Goal: Book appointment/travel/reservation

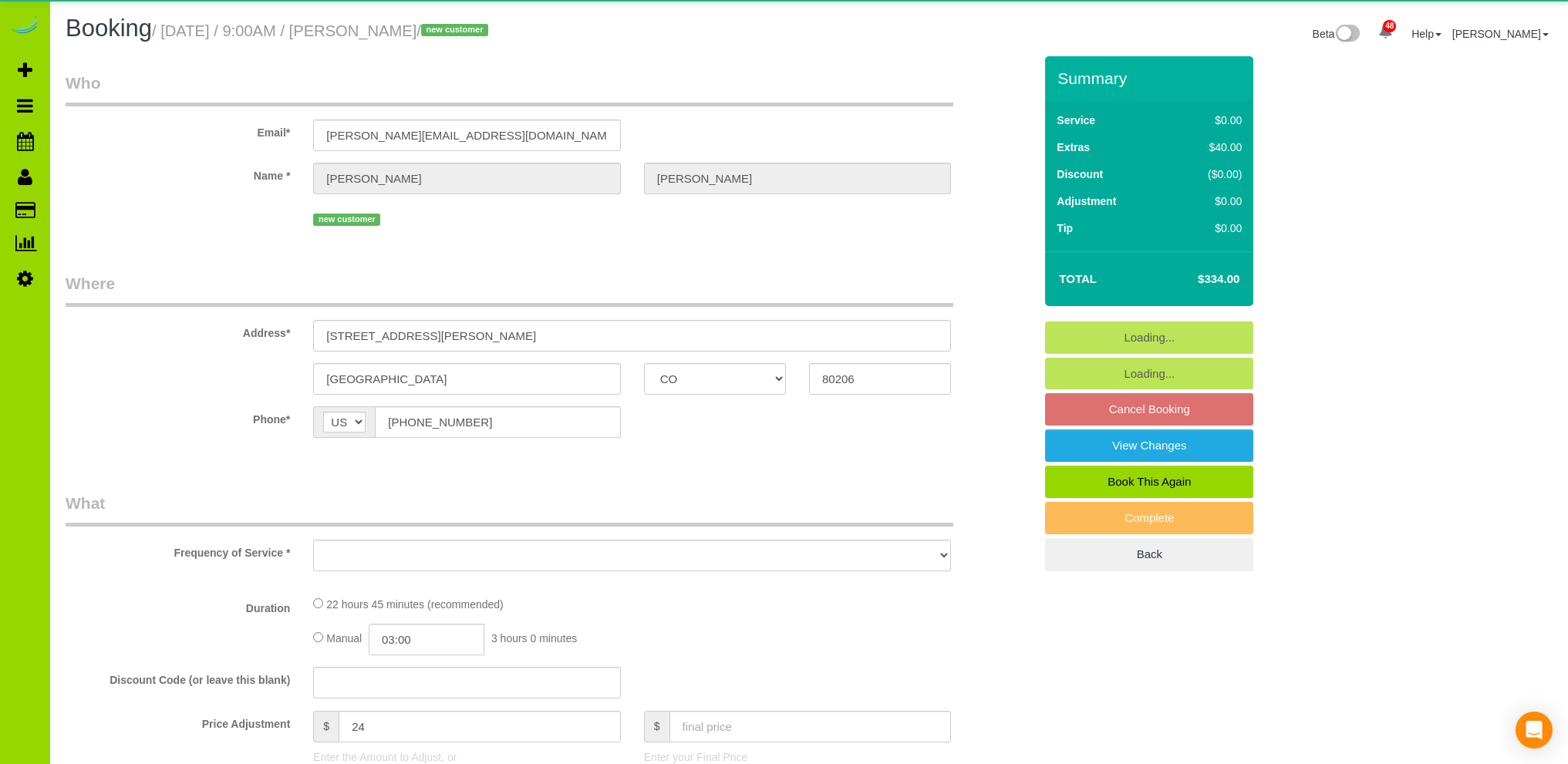
select select "CO"
select select "number:5"
select select "number:19"
select select "object:1251"
select select "spot1"
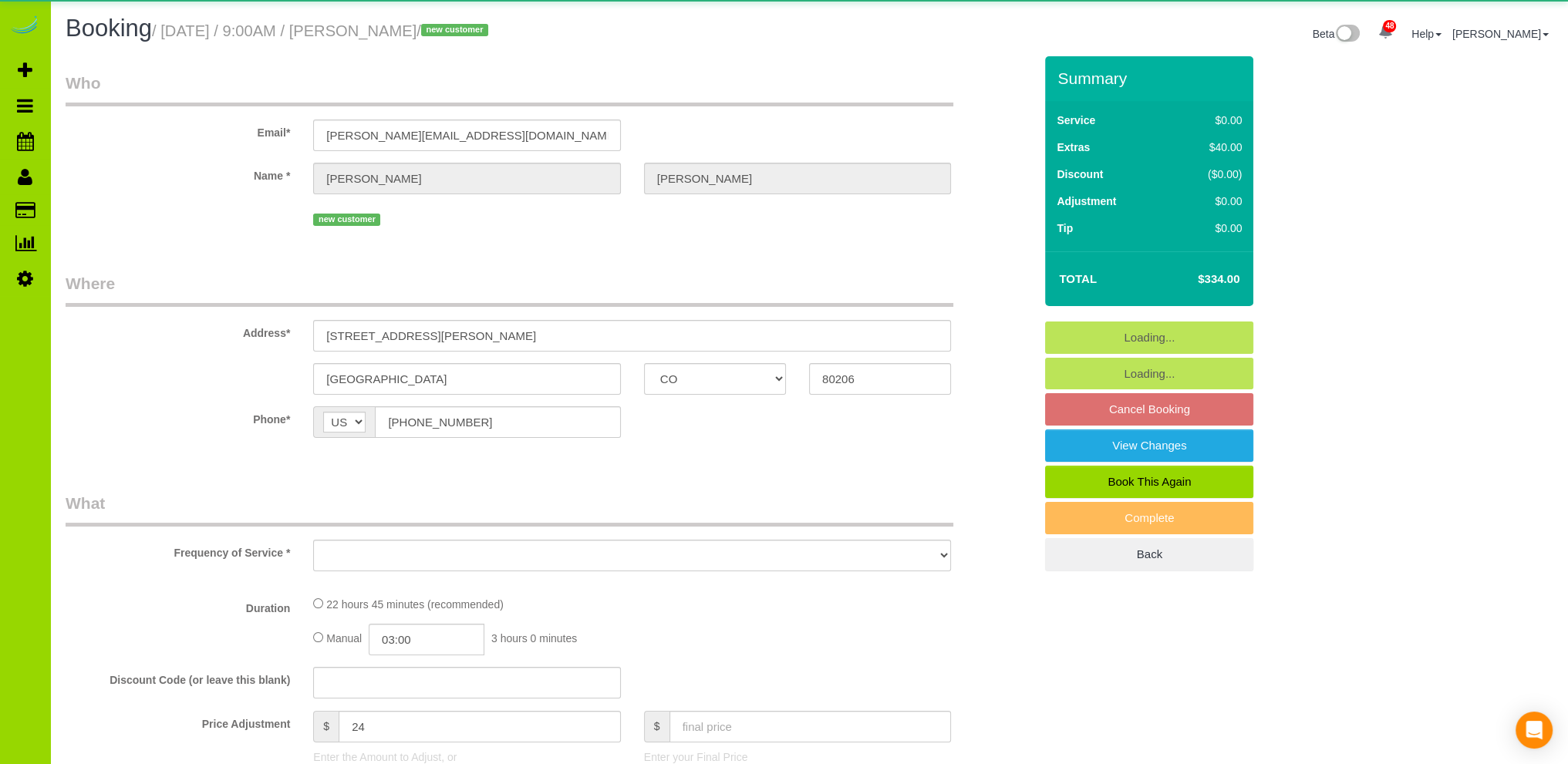
select select "4"
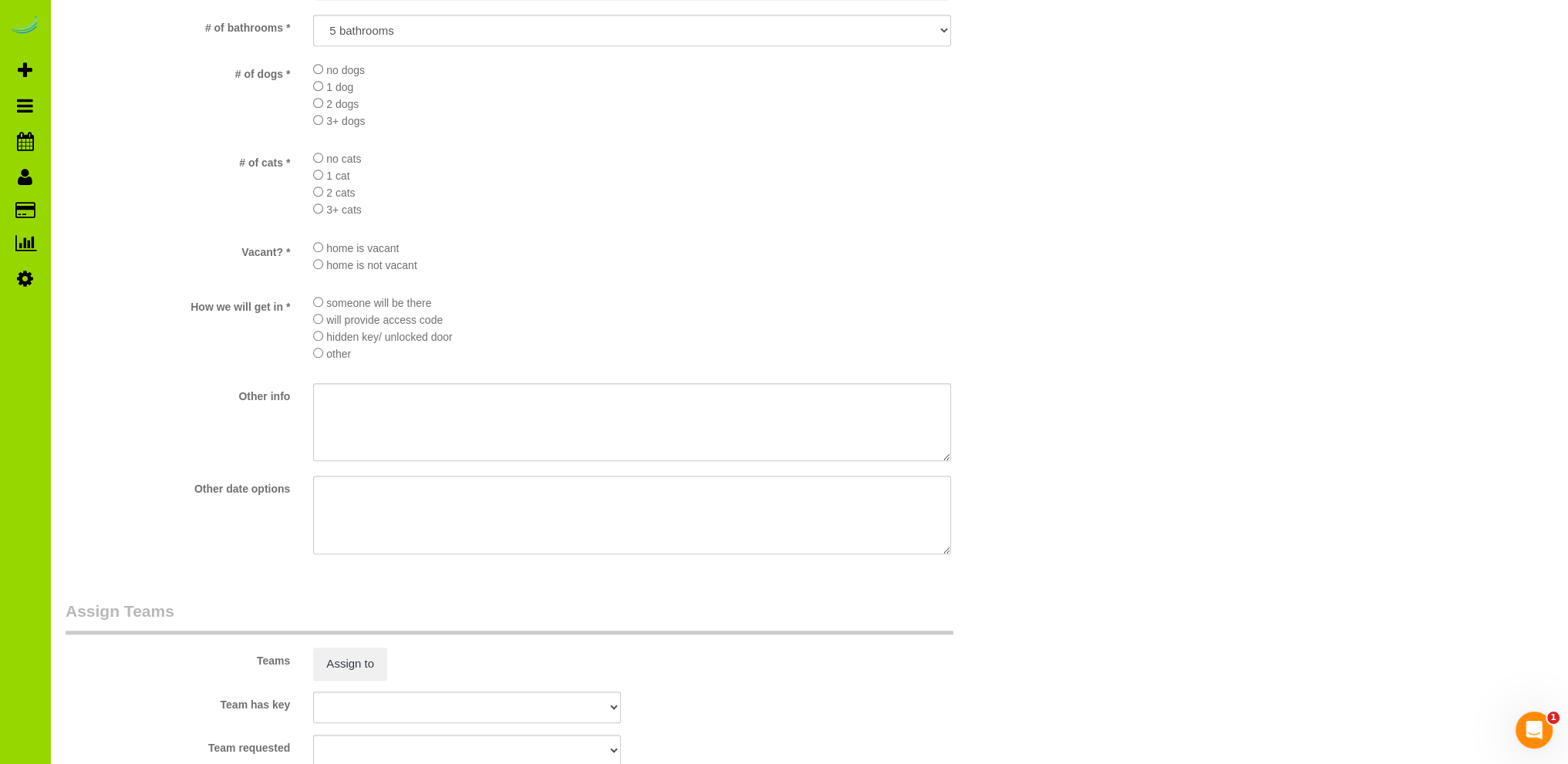
scroll to position [2005, 0]
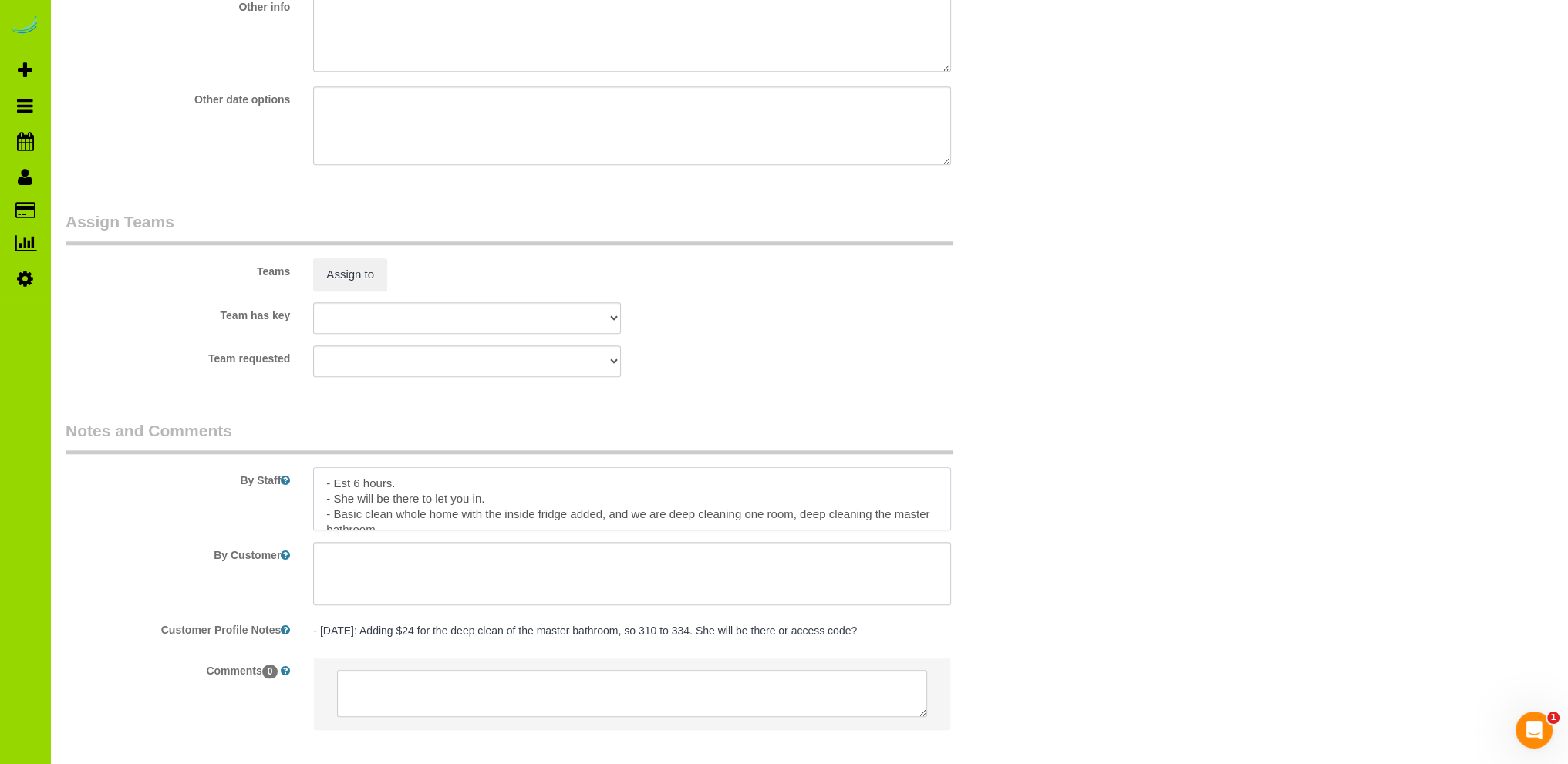
click at [360, 489] on textarea at bounding box center [632, 498] width 638 height 63
type textarea "- Est 6.5 hours. - She will be there to let you in. - Basic clean whole home wi…"
